Goal: Transaction & Acquisition: Download file/media

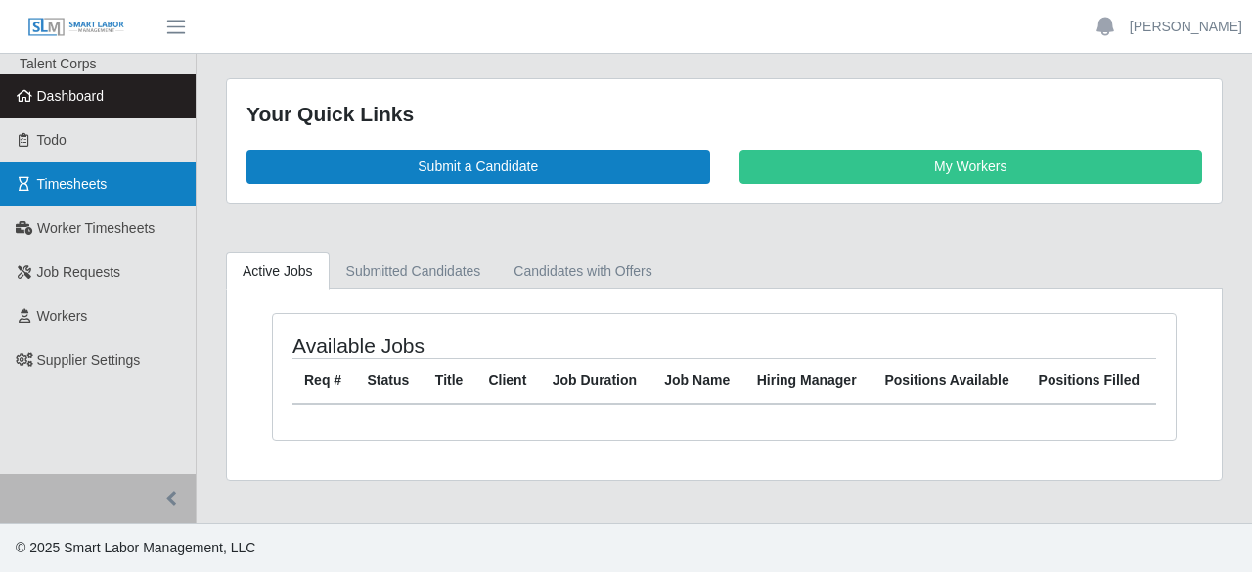
click at [74, 196] on link "Timesheets" at bounding box center [98, 184] width 196 height 44
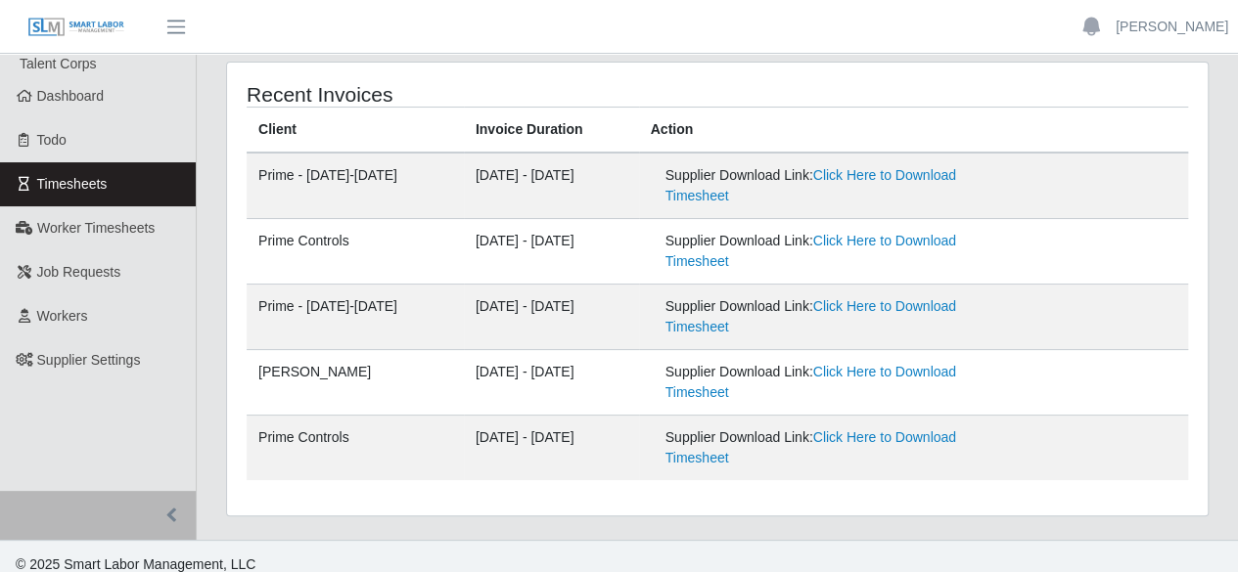
click at [928, 250] on div "Supplier Download Link: Click Here to Download Timesheet" at bounding box center [825, 251] width 321 height 41
click at [928, 246] on link "Click Here to Download Timesheet" at bounding box center [810, 251] width 291 height 36
drag, startPoint x: 0, startPoint y: 467, endPoint x: 23, endPoint y: 453, distance: 27.2
click at [0, 467] on ul "Talent Corps Dashboard Todo Timesheets Worker Timesheets Job Requests Workers S…" at bounding box center [98, 272] width 196 height 437
click at [511, 197] on td "08/18/2025 - 08/24/2025" at bounding box center [551, 186] width 175 height 67
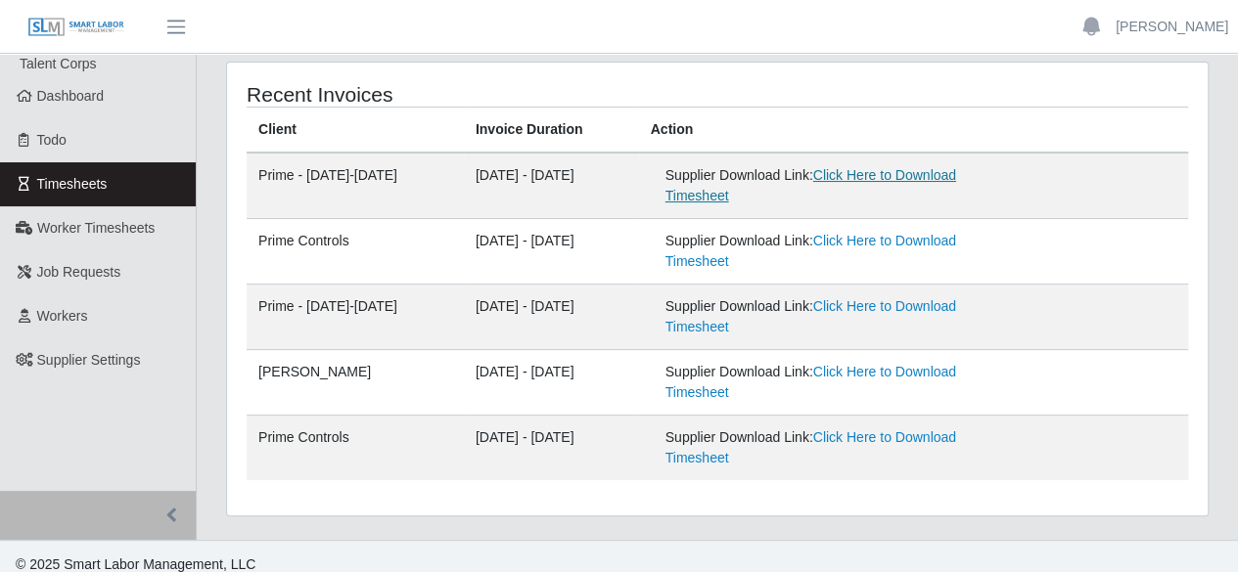
click at [923, 179] on link "Click Here to Download Timesheet" at bounding box center [810, 185] width 291 height 36
click at [1043, 53] on header "Aimee Smith Account Settings Logout" at bounding box center [619, 27] width 1238 height 54
click at [1175, 34] on link "[PERSON_NAME]" at bounding box center [1171, 27] width 113 height 21
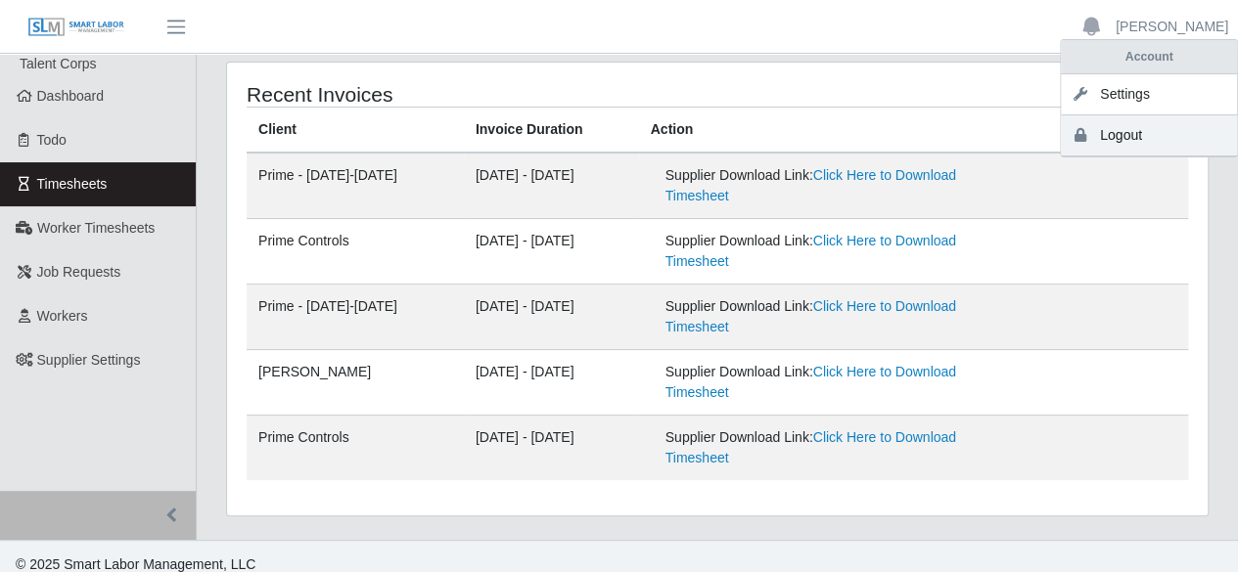
click at [1143, 134] on link "Logout" at bounding box center [1149, 135] width 176 height 41
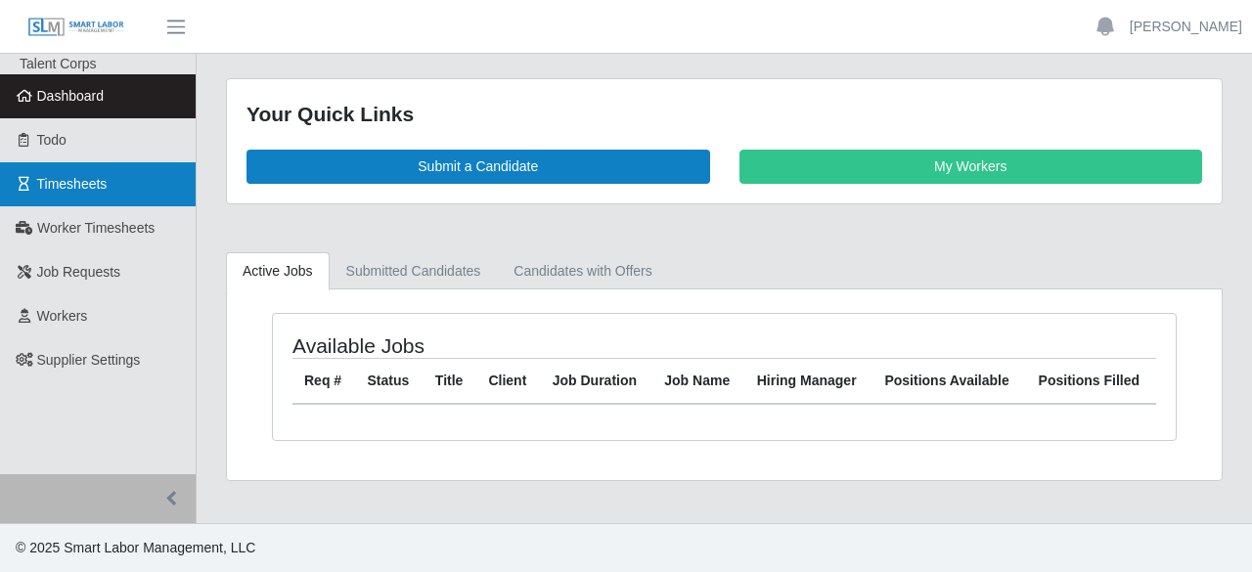
click at [118, 203] on link "Timesheets" at bounding box center [98, 184] width 196 height 44
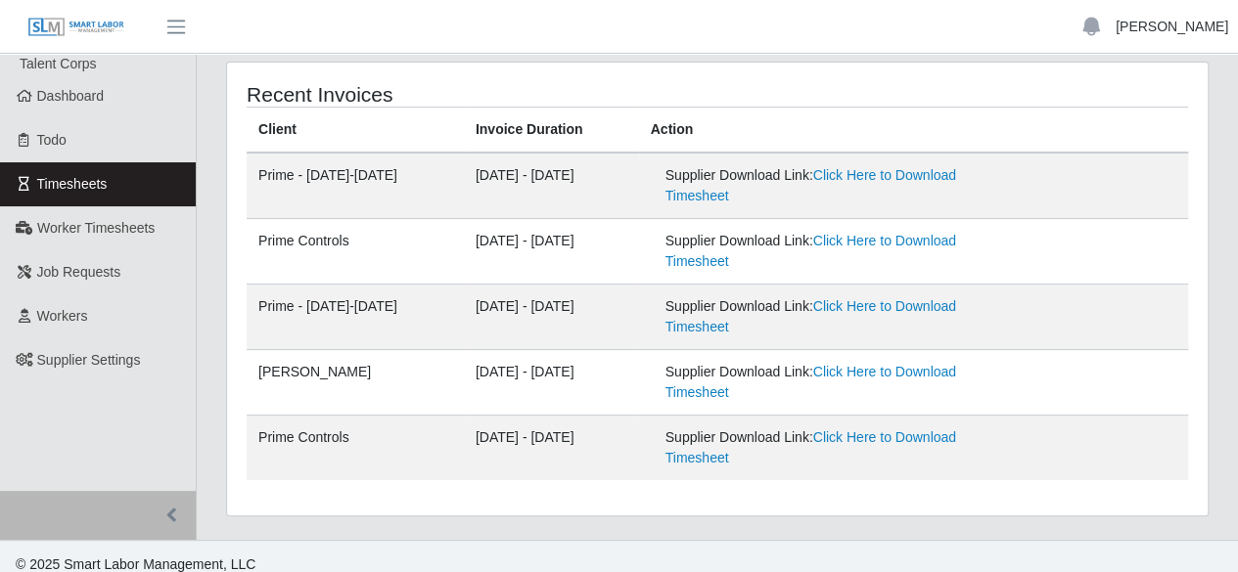
click at [1182, 28] on link "[PERSON_NAME]" at bounding box center [1171, 27] width 113 height 21
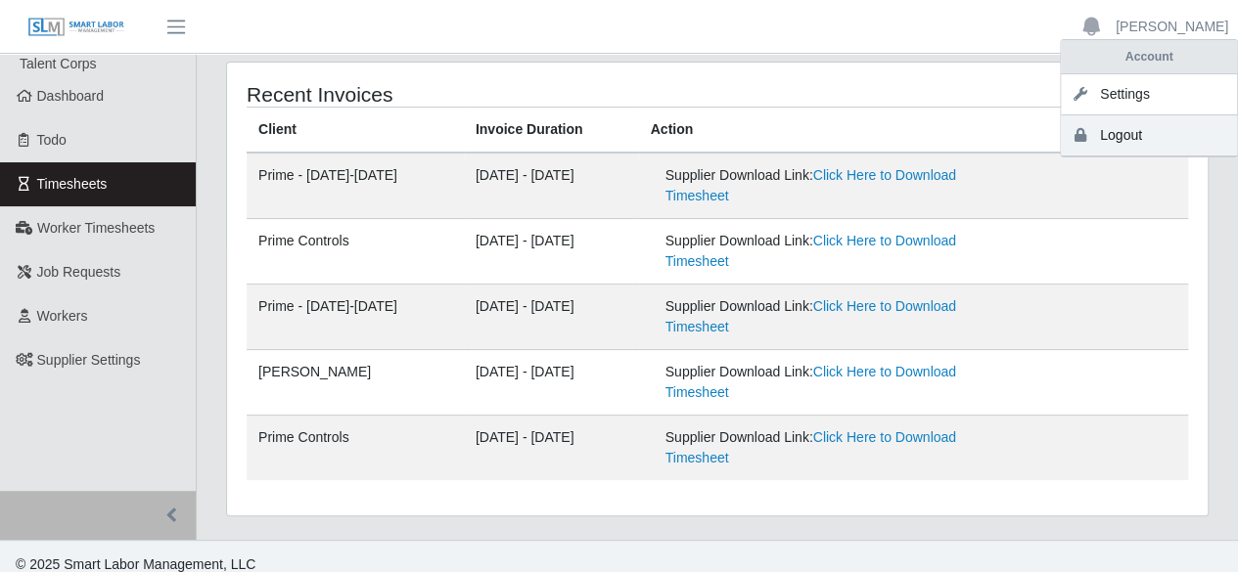
click at [1129, 134] on link "Logout" at bounding box center [1149, 135] width 176 height 41
